Goal: Transaction & Acquisition: Download file/media

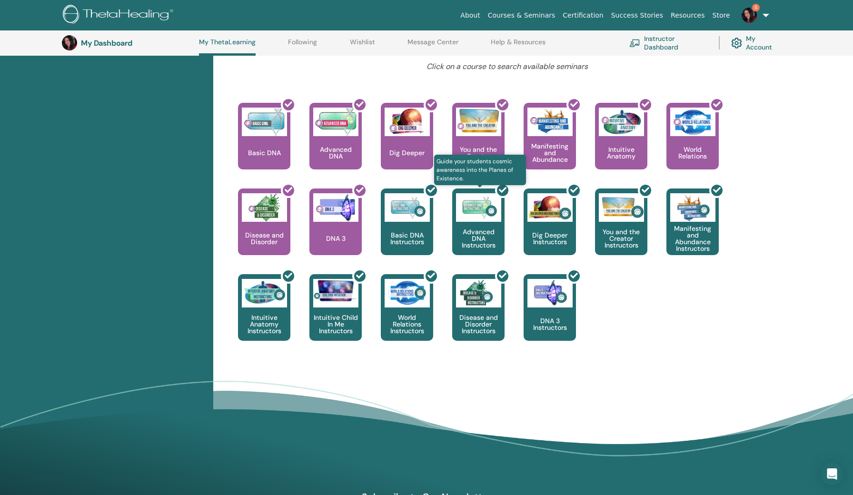
scroll to position [362, 0]
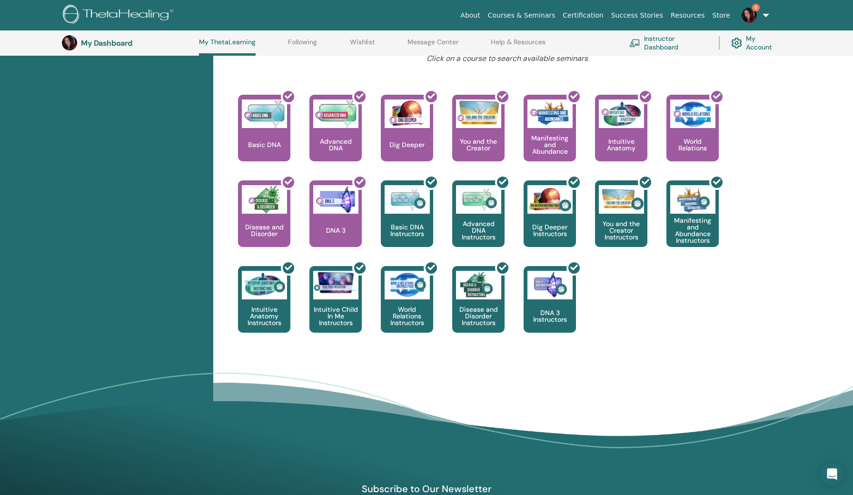
click at [420, 350] on div "Hello, Atheraa Your journey starts here; welcome to ThetaLearning HQ. Learn the…" at bounding box center [533, 118] width 640 height 700
click at [595, 65] on div "Hello, Atheraa Your journey starts here; welcome to ThetaLearning HQ. Learn the…" at bounding box center [508, 65] width 572 height 595
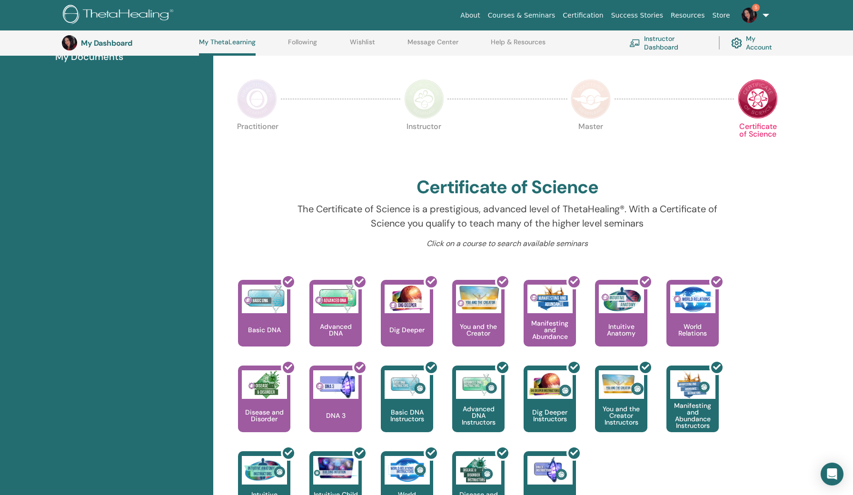
scroll to position [165, 0]
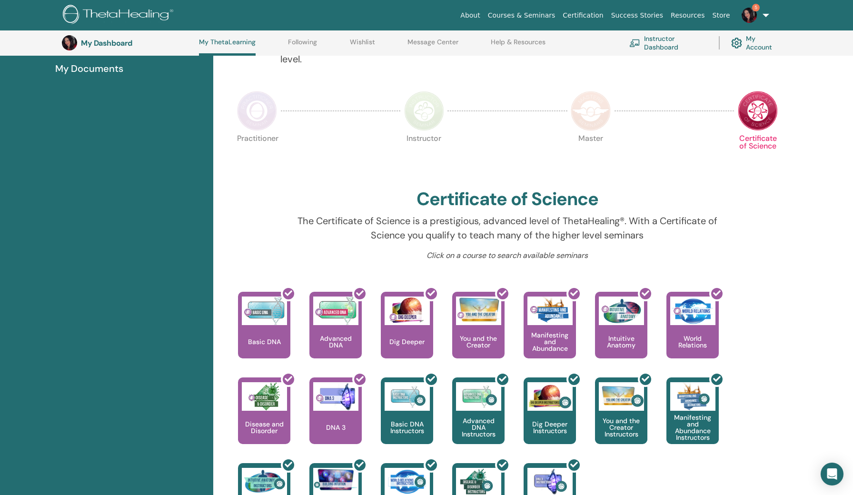
click at [595, 96] on img at bounding box center [591, 111] width 40 height 40
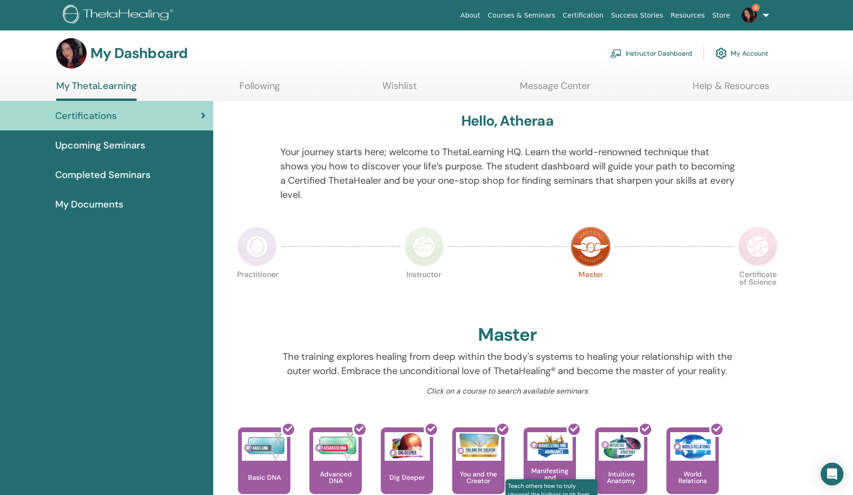
scroll to position [0, 0]
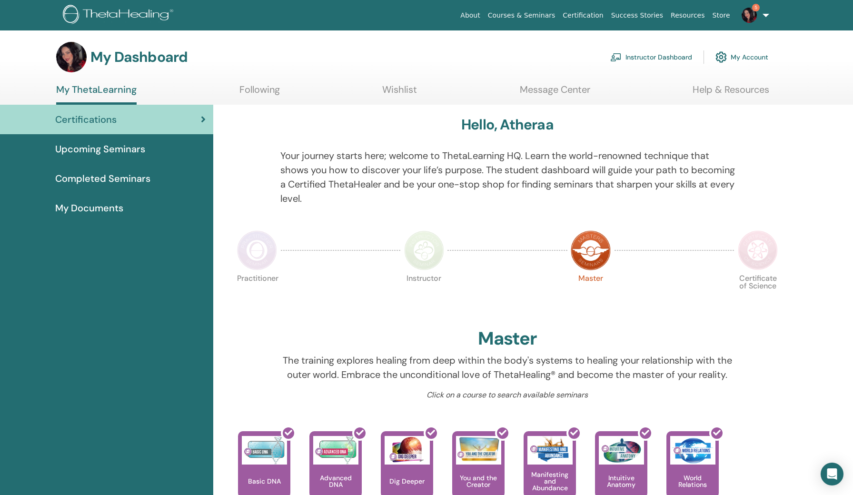
click at [426, 240] on img at bounding box center [424, 251] width 40 height 40
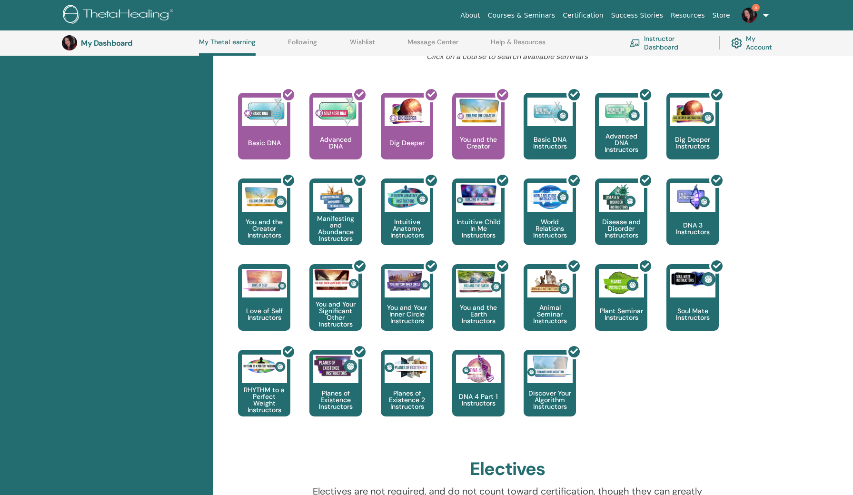
scroll to position [371, 0]
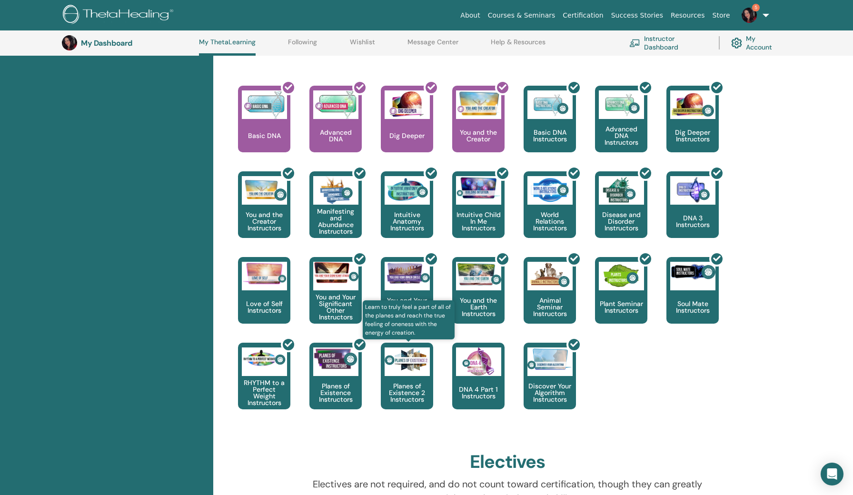
click at [404, 358] on img at bounding box center [407, 360] width 45 height 25
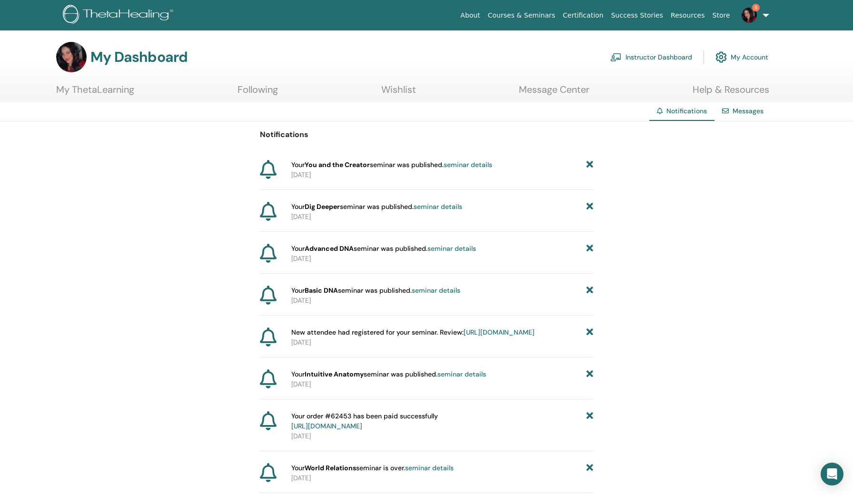
click at [655, 59] on link "Instructor Dashboard" at bounding box center [652, 57] width 82 height 21
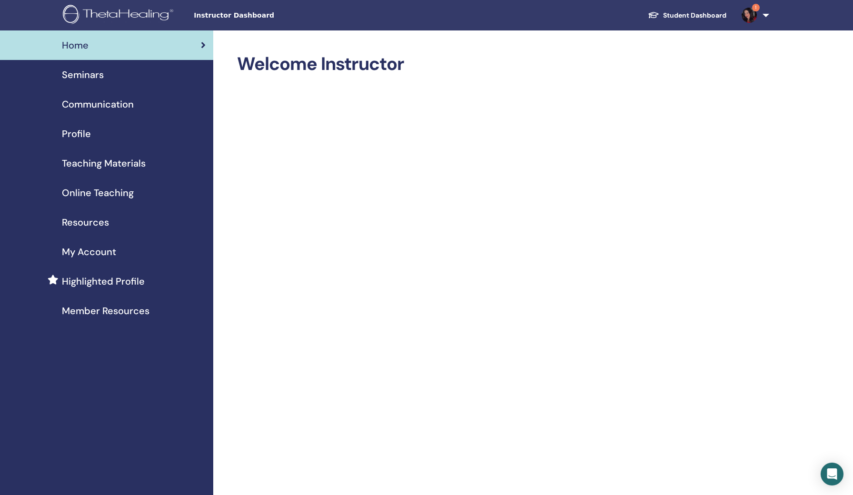
click at [84, 77] on span "Seminars" at bounding box center [83, 75] width 42 height 14
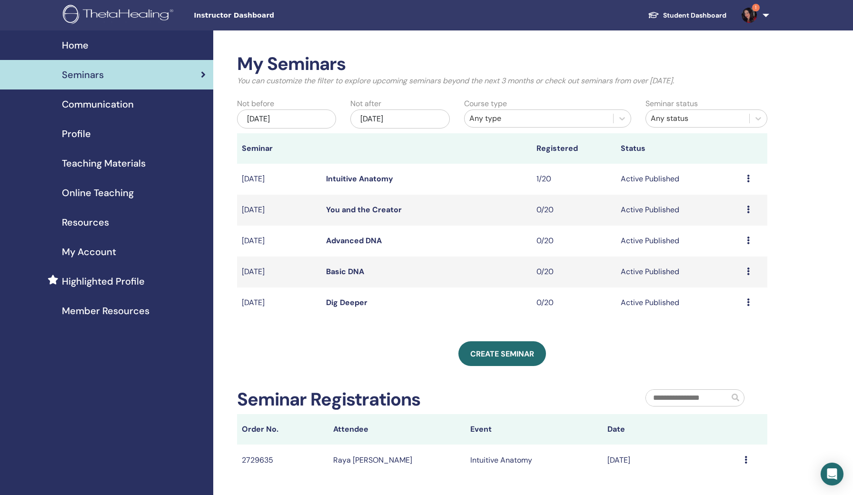
click at [336, 303] on link "Dig Deeper" at bounding box center [346, 303] width 41 height 10
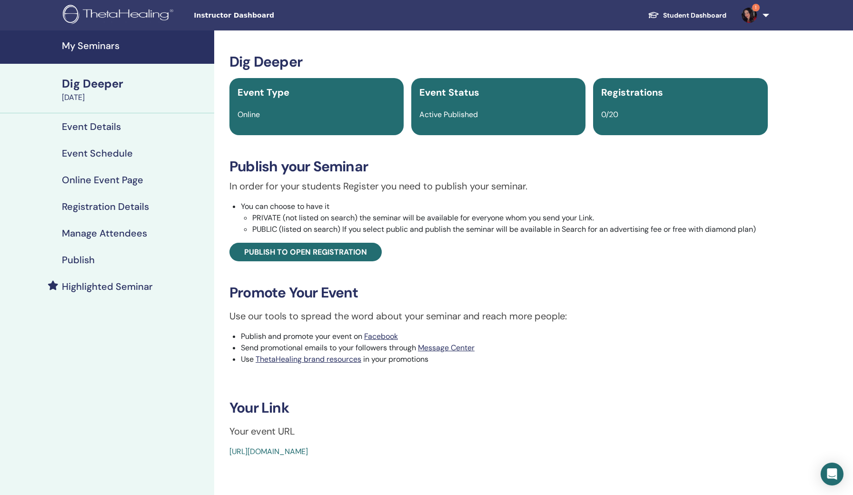
click at [103, 154] on h4 "Event Schedule" at bounding box center [97, 153] width 71 height 11
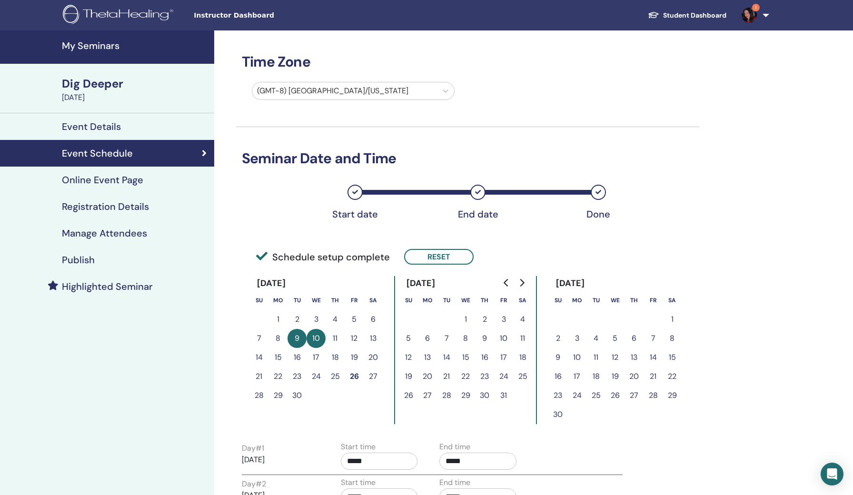
click at [317, 336] on button "10" at bounding box center [316, 338] width 19 height 19
click at [416, 262] on button "Reset" at bounding box center [439, 257] width 70 height 16
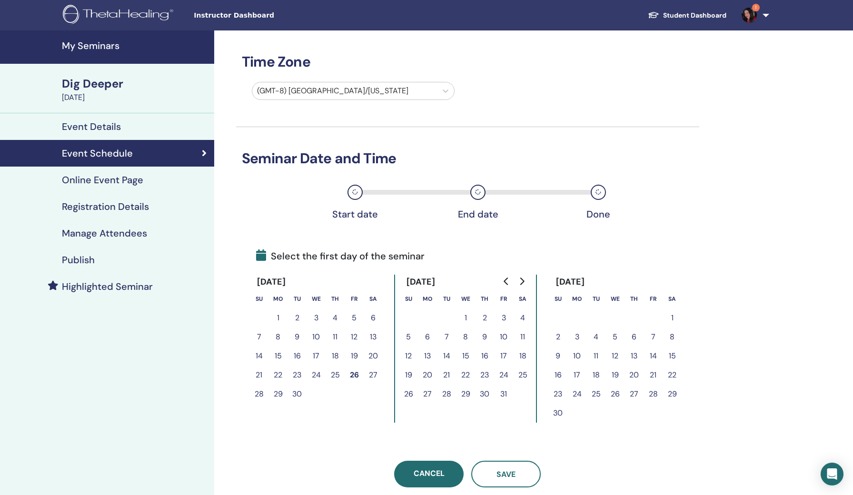
click at [483, 338] on button "9" at bounding box center [484, 337] width 19 height 19
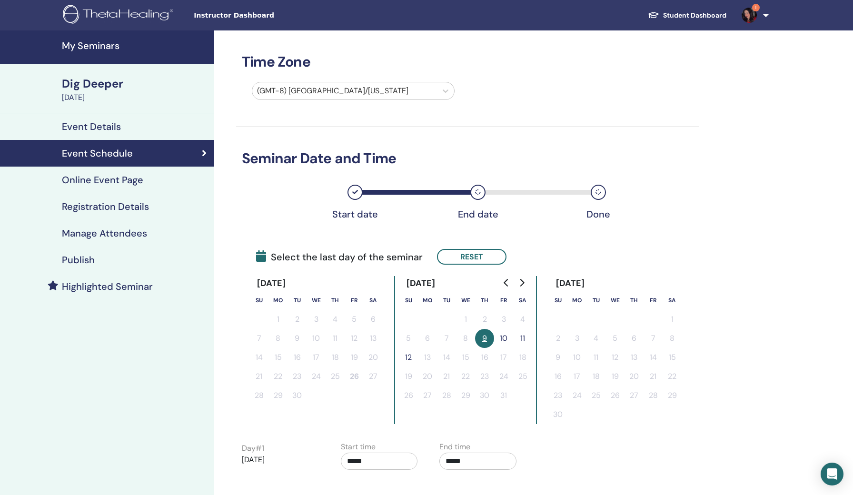
click at [503, 337] on button "10" at bounding box center [503, 338] width 19 height 19
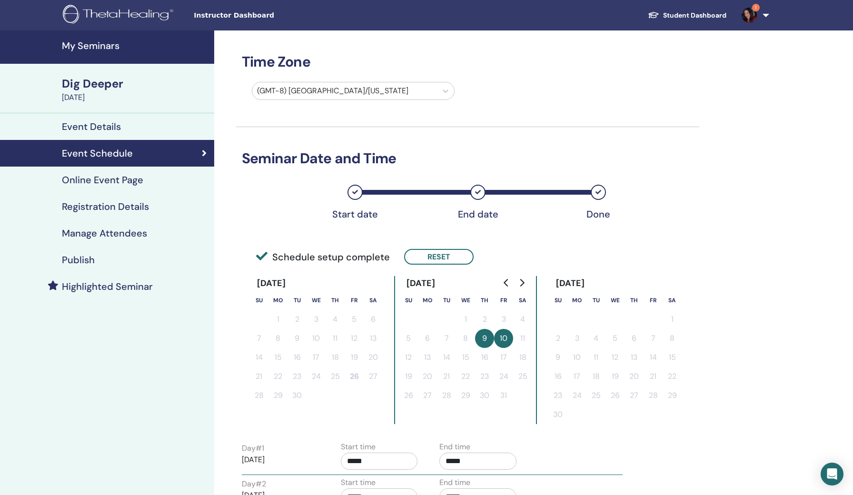
click at [791, 189] on div "My Seminars Dig Deeper September 09, 2025 Event Details Event Schedule Online E…" at bounding box center [426, 360] width 853 height 661
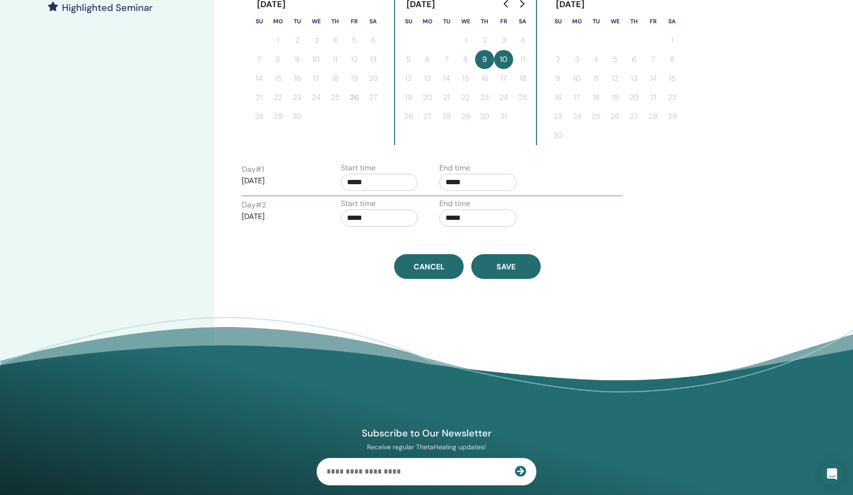
scroll to position [287, 0]
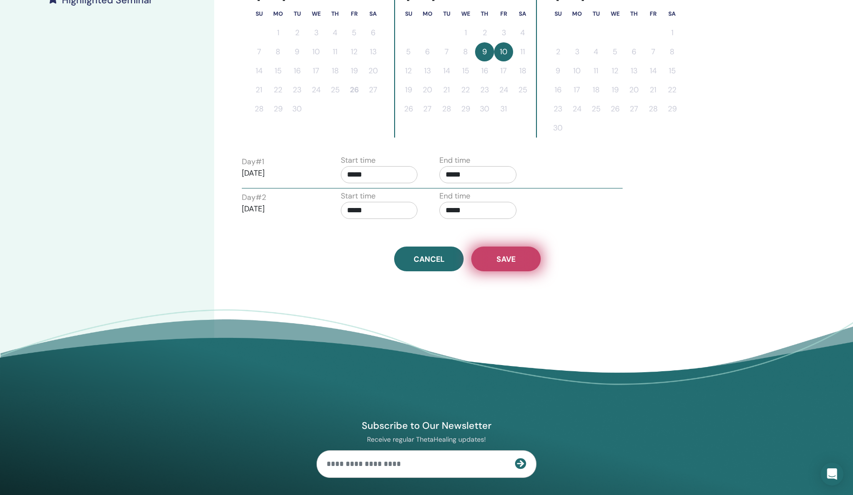
click at [497, 261] on span "Save" at bounding box center [506, 259] width 19 height 10
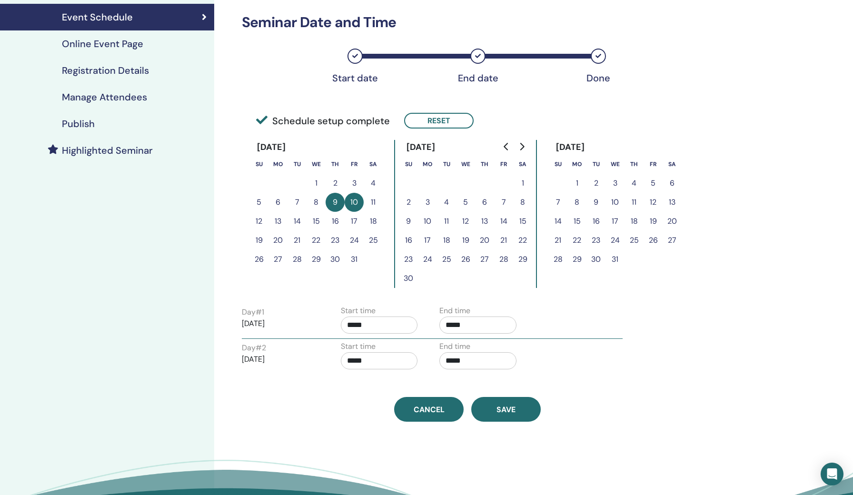
scroll to position [139, 0]
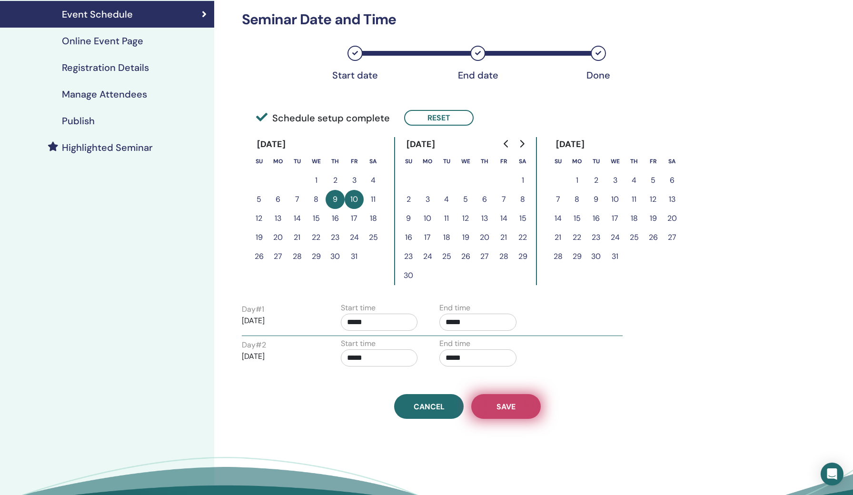
click at [505, 407] on span "Save" at bounding box center [506, 407] width 19 height 10
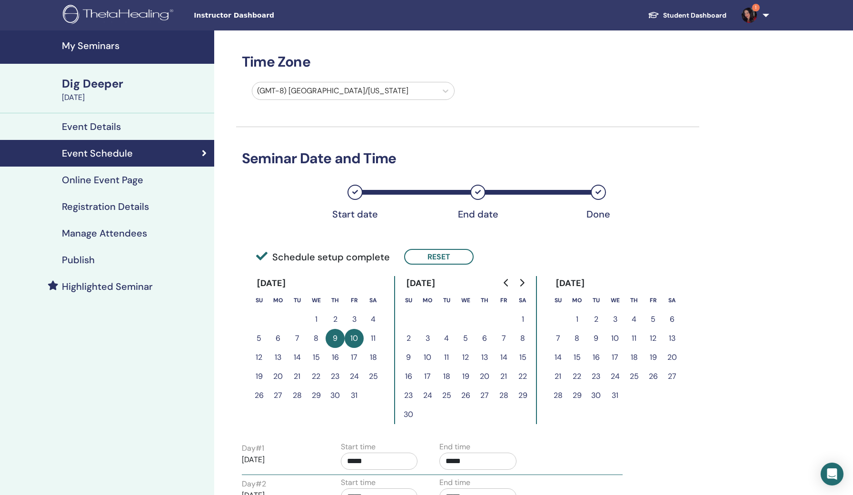
click at [97, 46] on h4 "My Seminars" at bounding box center [135, 45] width 147 height 11
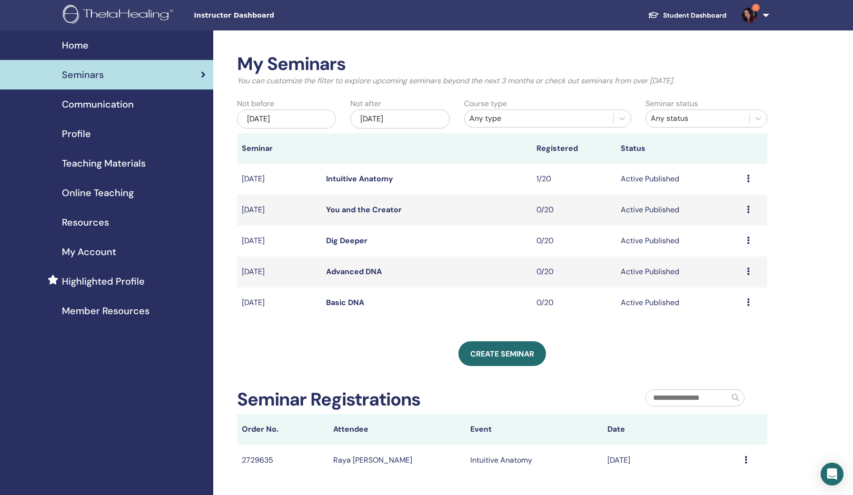
click at [221, 18] on span "Instructor Dashboard" at bounding box center [265, 15] width 143 height 10
click at [73, 45] on span "Home" at bounding box center [75, 45] width 27 height 14
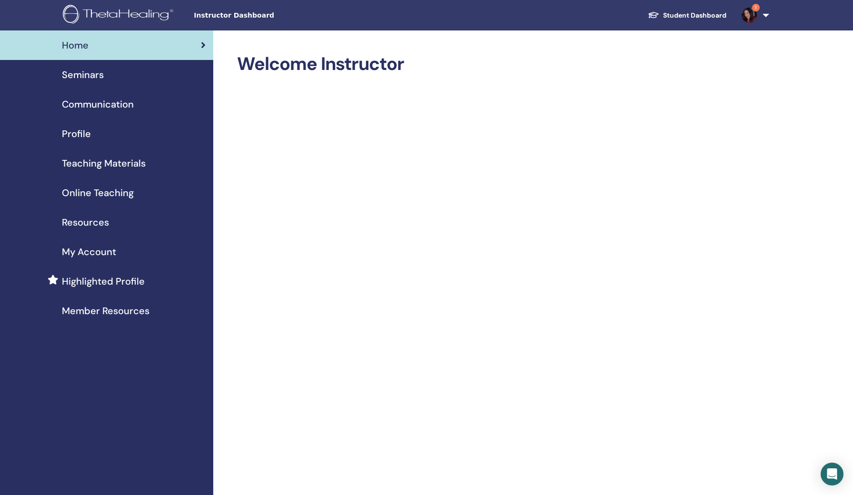
click at [80, 166] on span "Teaching Materials" at bounding box center [104, 163] width 84 height 14
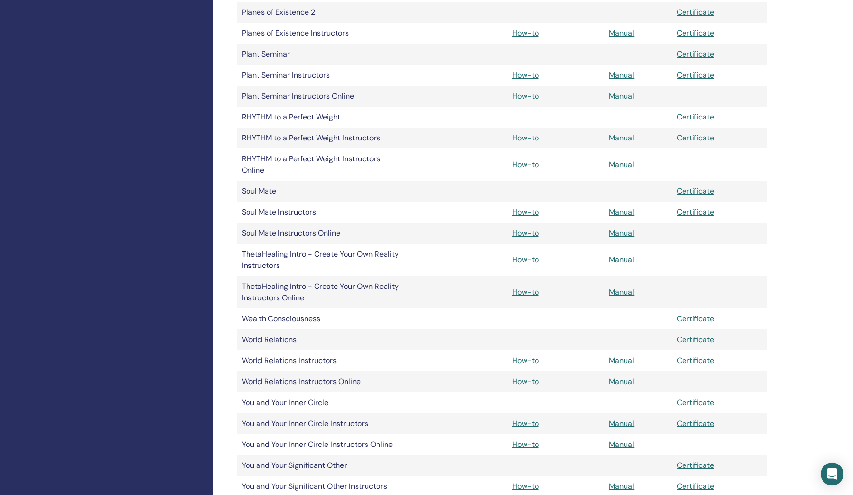
scroll to position [979, 0]
click at [615, 256] on link "Manual" at bounding box center [621, 261] width 25 height 10
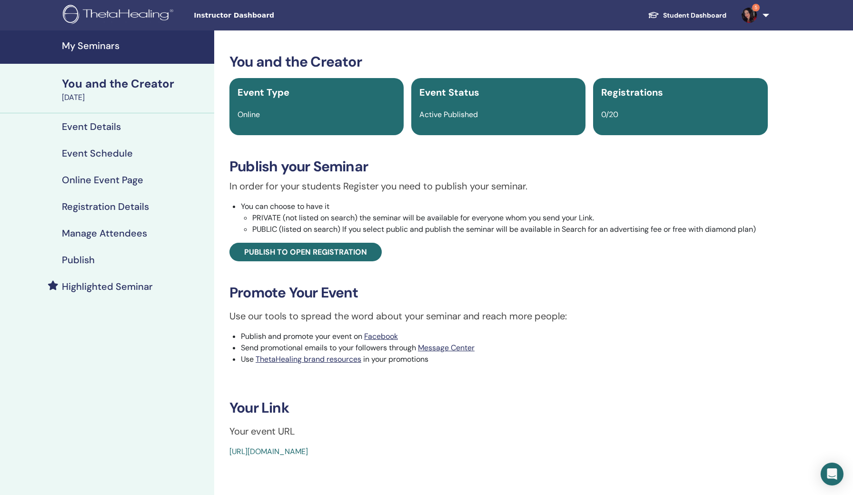
scroll to position [5, 0]
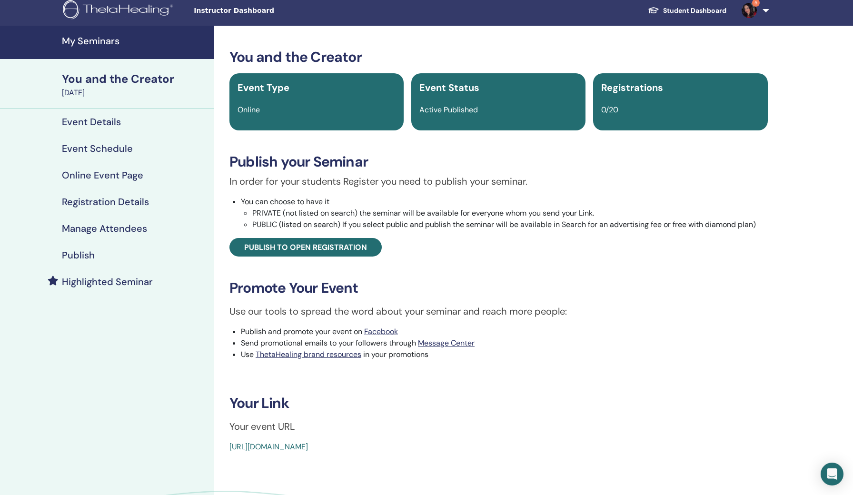
click at [93, 42] on h4 "My Seminars" at bounding box center [135, 40] width 147 height 11
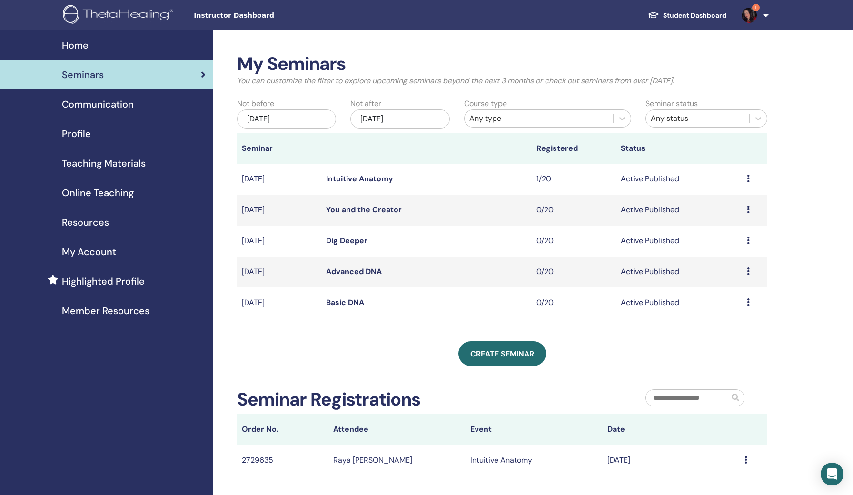
click at [102, 168] on span "Teaching Materials" at bounding box center [104, 163] width 84 height 14
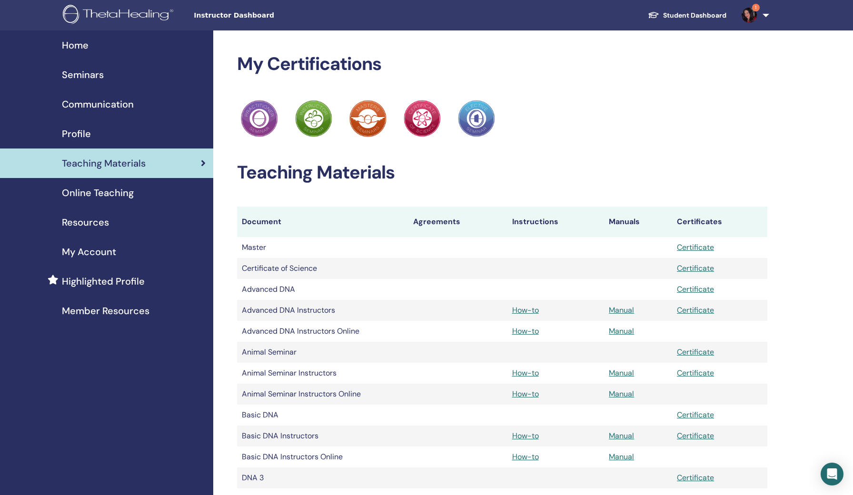
click at [97, 105] on span "Communication" at bounding box center [98, 104] width 72 height 14
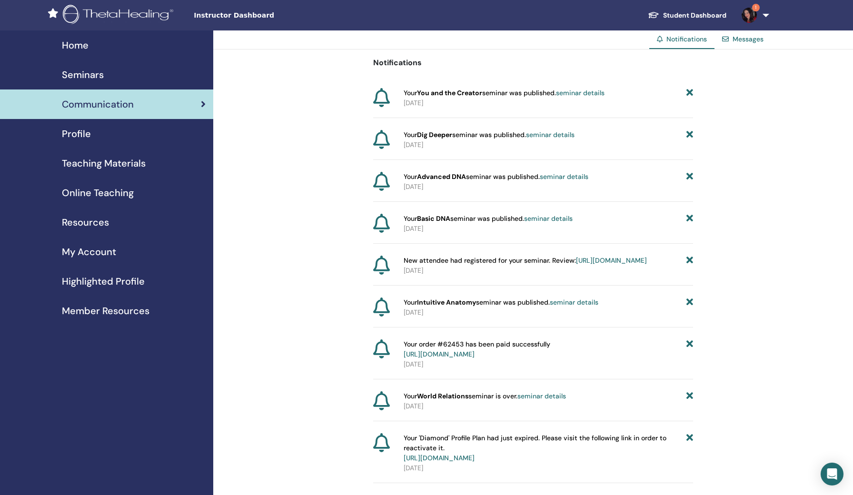
click at [106, 165] on span "Teaching Materials" at bounding box center [104, 163] width 84 height 14
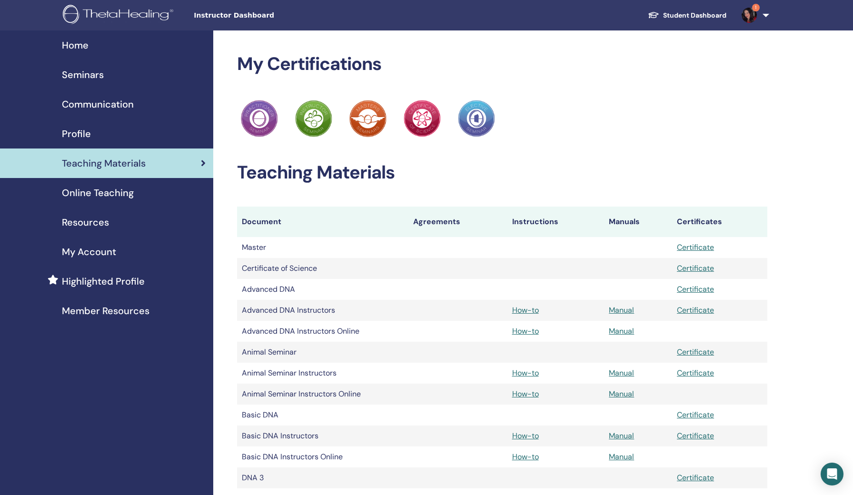
click at [92, 220] on span "Resources" at bounding box center [85, 222] width 47 height 14
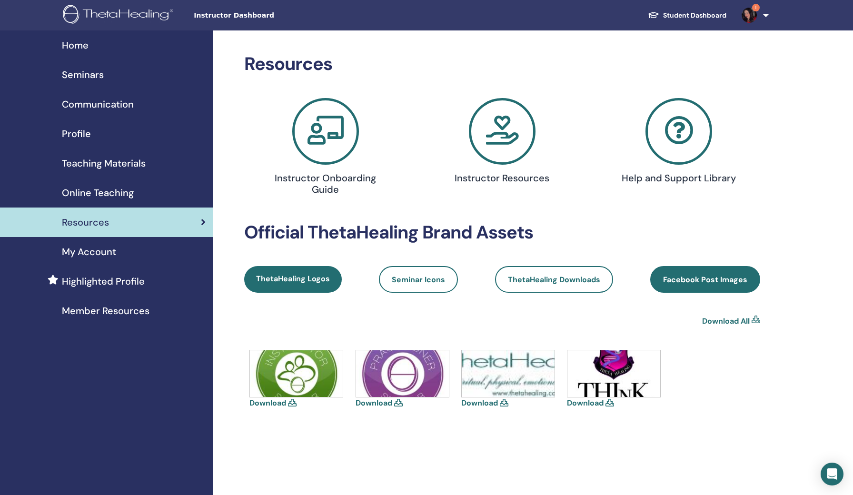
click at [724, 274] on link "Facebook Post Images" at bounding box center [706, 279] width 110 height 27
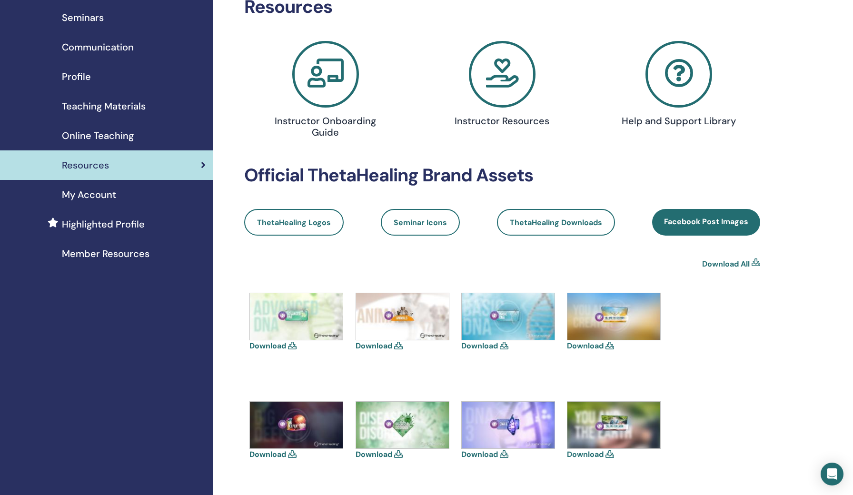
scroll to position [50, 0]
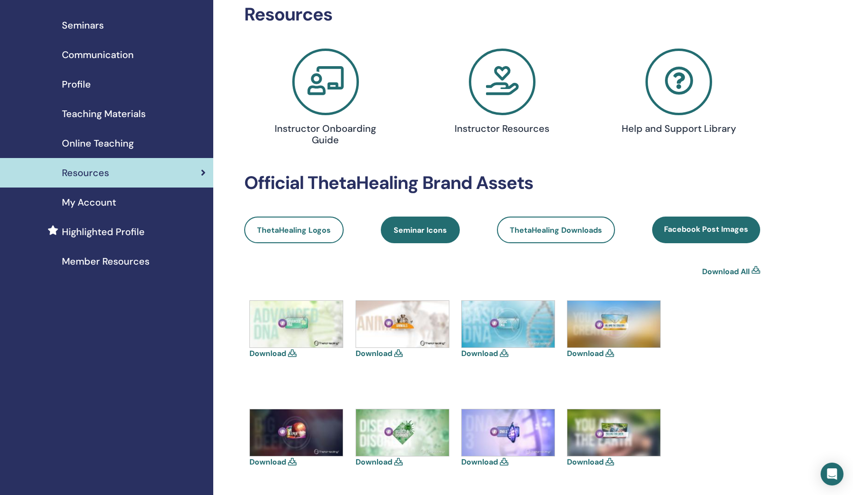
click at [426, 231] on span "Seminar Icons" at bounding box center [420, 230] width 53 height 10
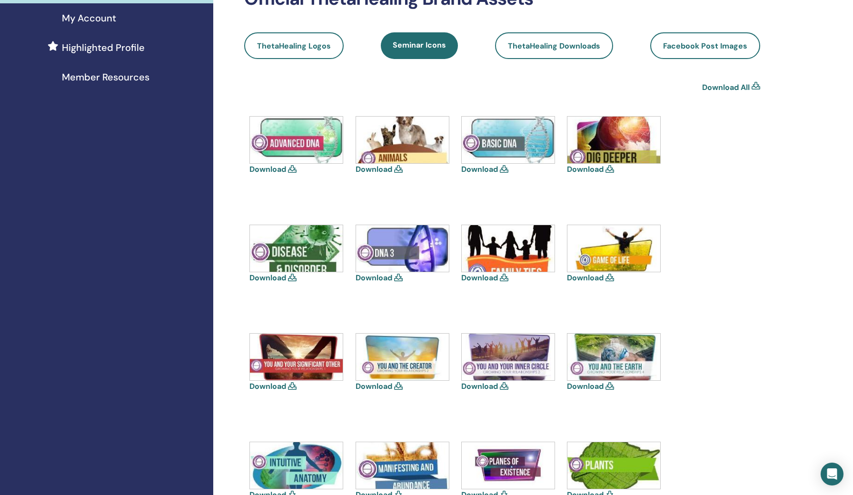
scroll to position [241, 0]
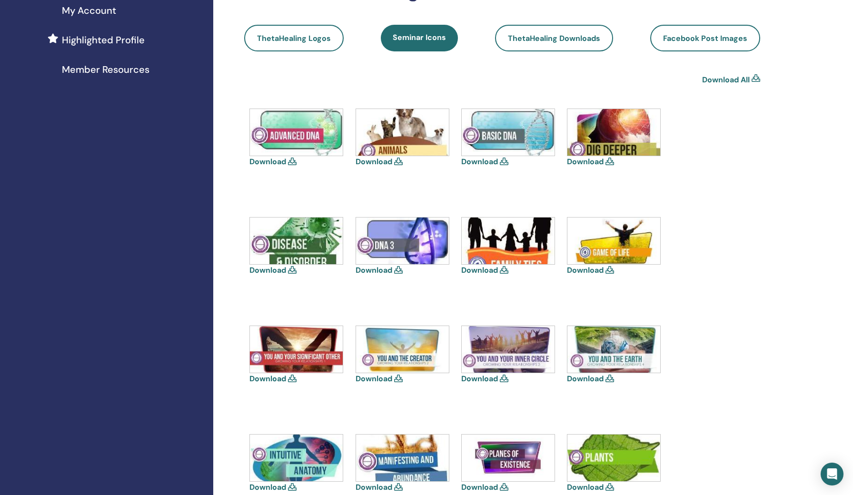
click at [275, 137] on img at bounding box center [296, 132] width 93 height 47
click at [300, 130] on img at bounding box center [296, 132] width 93 height 47
click at [288, 159] on icon at bounding box center [292, 162] width 9 height 8
click at [277, 160] on link "Download" at bounding box center [268, 162] width 37 height 10
click at [380, 378] on link "Download" at bounding box center [374, 379] width 37 height 10
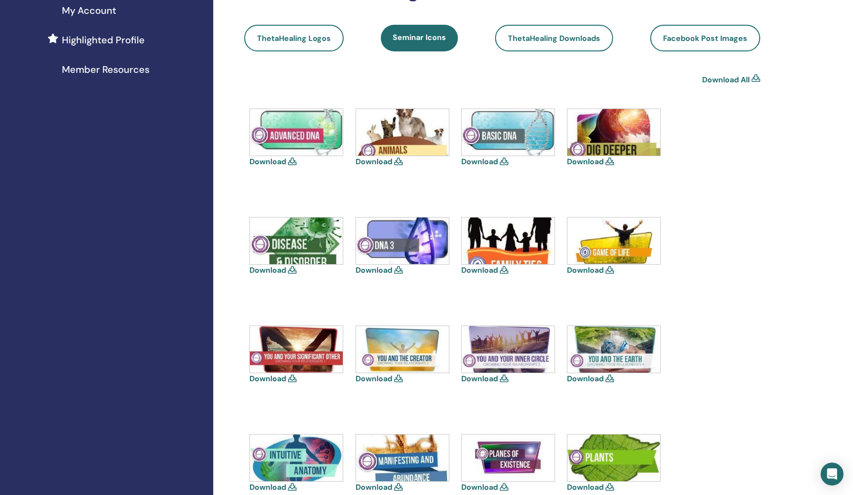
click at [490, 161] on link "Download" at bounding box center [479, 162] width 37 height 10
click at [615, 399] on div "Download" at bounding box center [614, 369] width 95 height 86
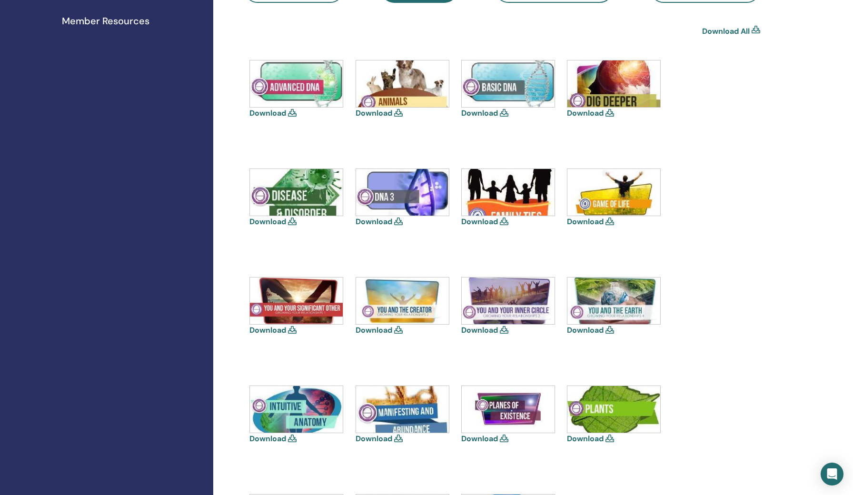
scroll to position [319, 0]
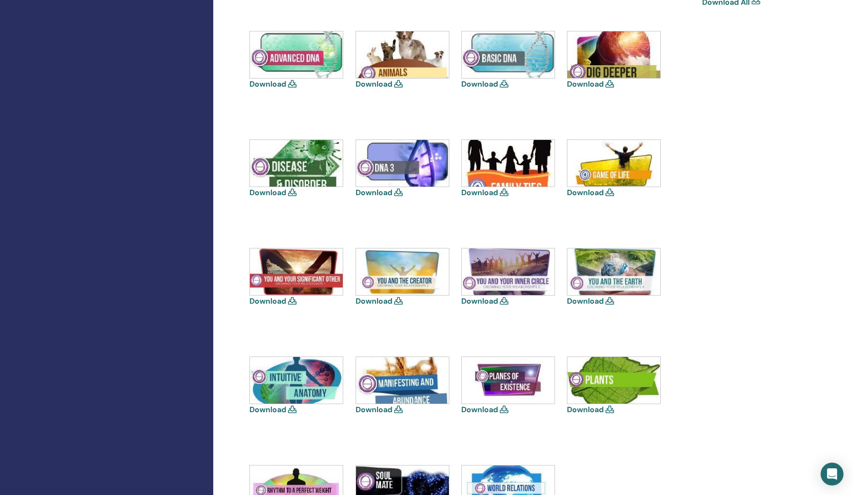
click at [586, 85] on link "Download" at bounding box center [585, 84] width 37 height 10
click at [747, 57] on div "Download Download Download Download" at bounding box center [502, 302] width 516 height 543
